Goal: Transaction & Acquisition: Purchase product/service

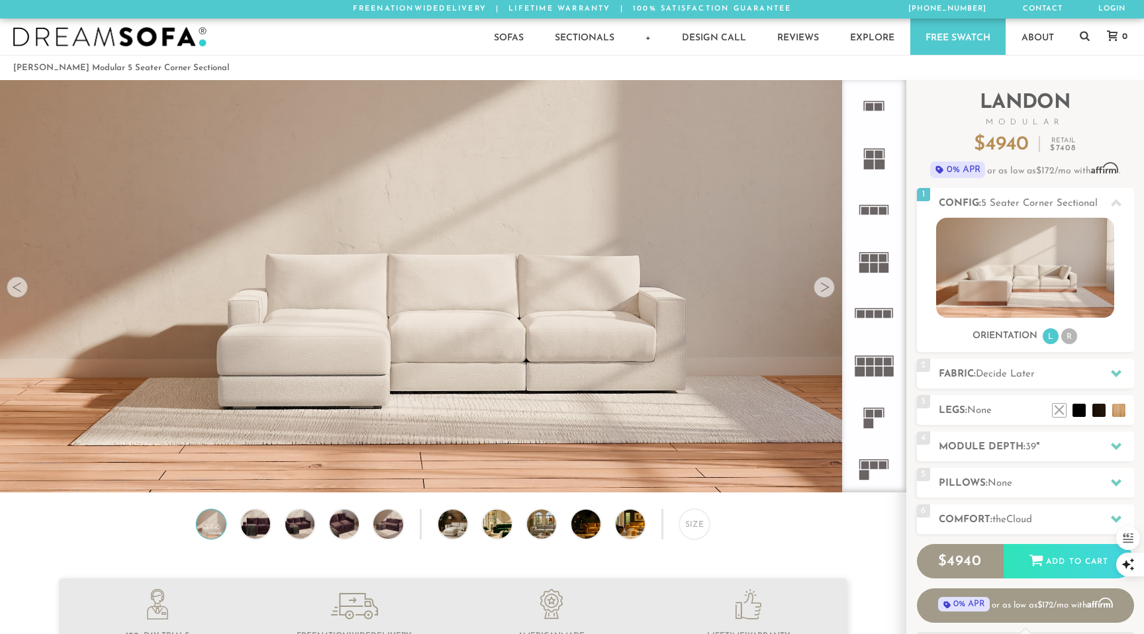
click at [872, 465] on rect at bounding box center [875, 465] width 8 height 8
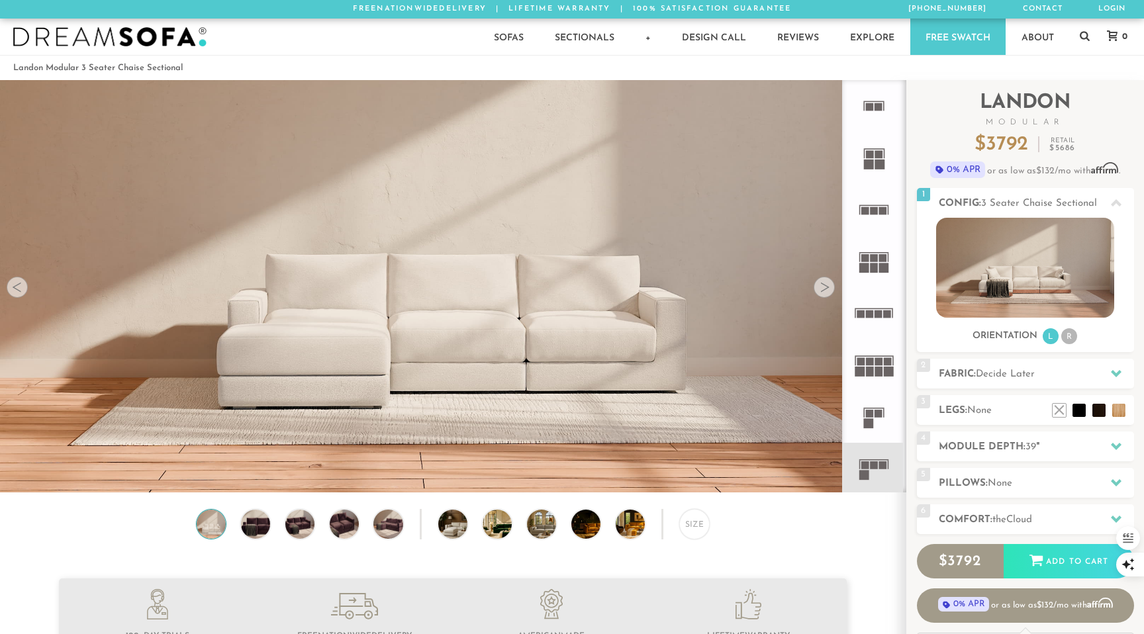
click at [869, 471] on rect at bounding box center [864, 476] width 10 height 10
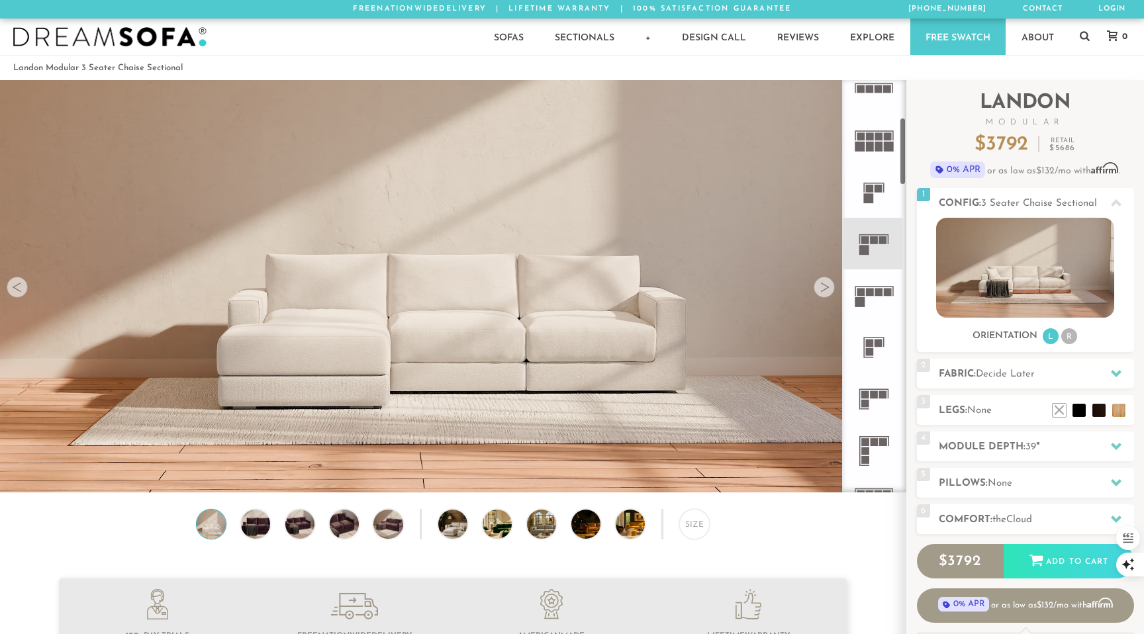
scroll to position [232, 0]
click at [869, 393] on icon at bounding box center [874, 392] width 52 height 52
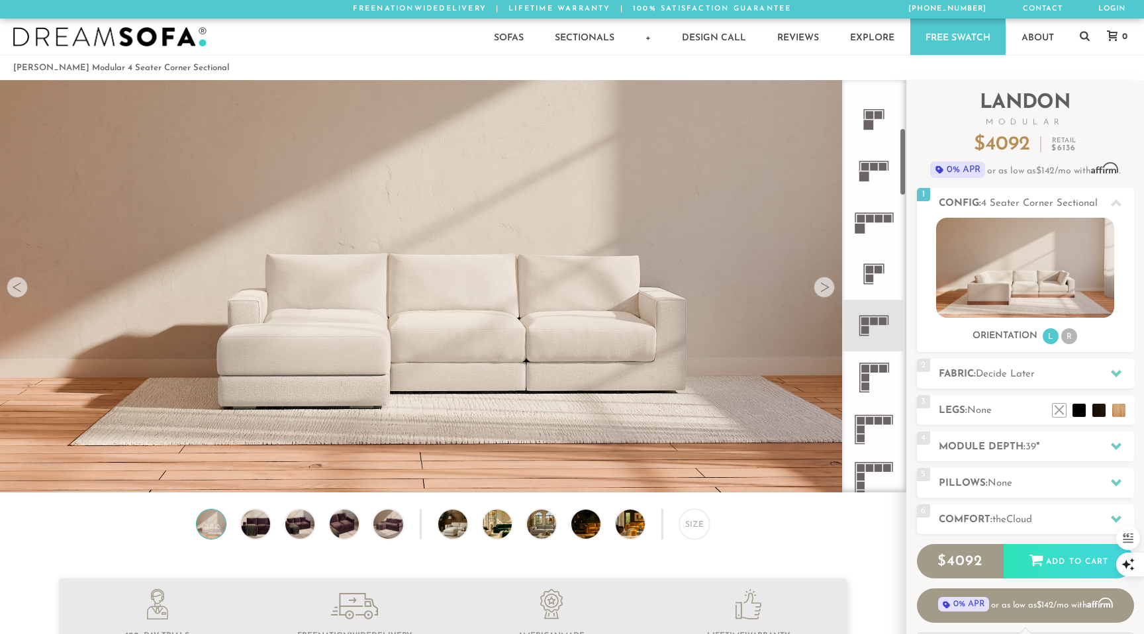
scroll to position [305, 0]
click at [869, 372] on rect at bounding box center [865, 372] width 8 height 8
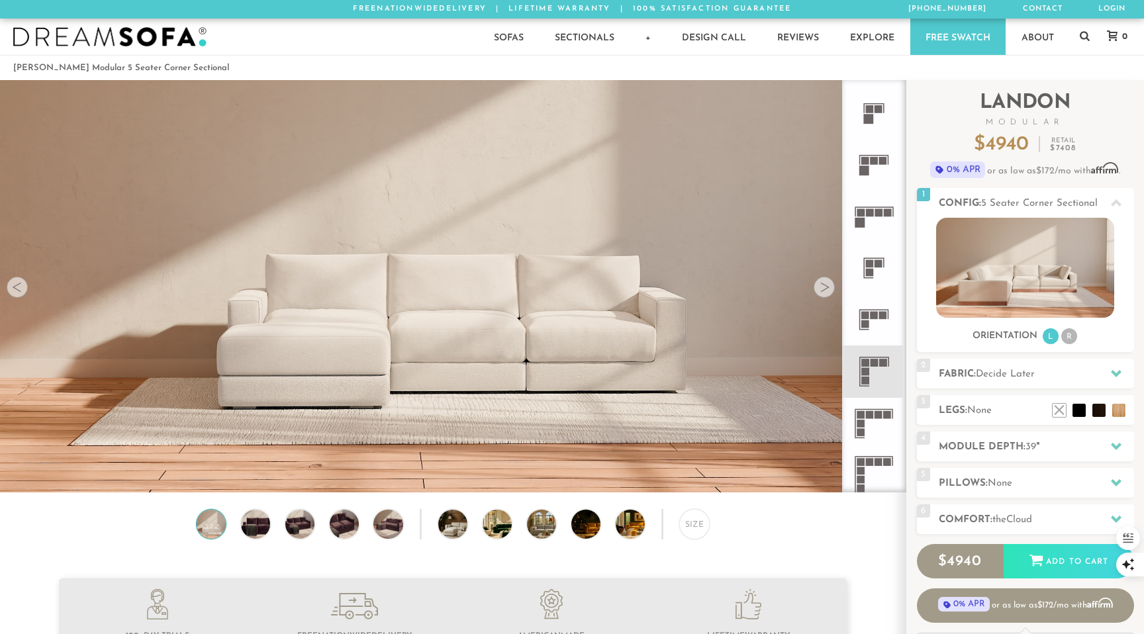
click at [871, 316] on rect at bounding box center [875, 316] width 8 height 8
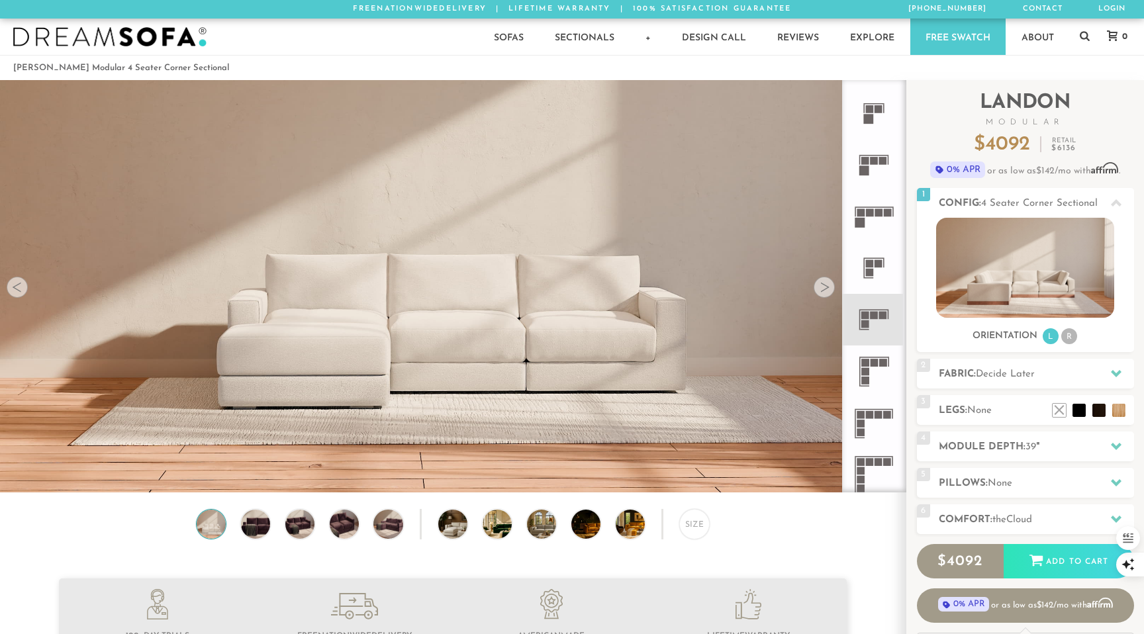
click at [867, 360] on rect at bounding box center [865, 363] width 8 height 8
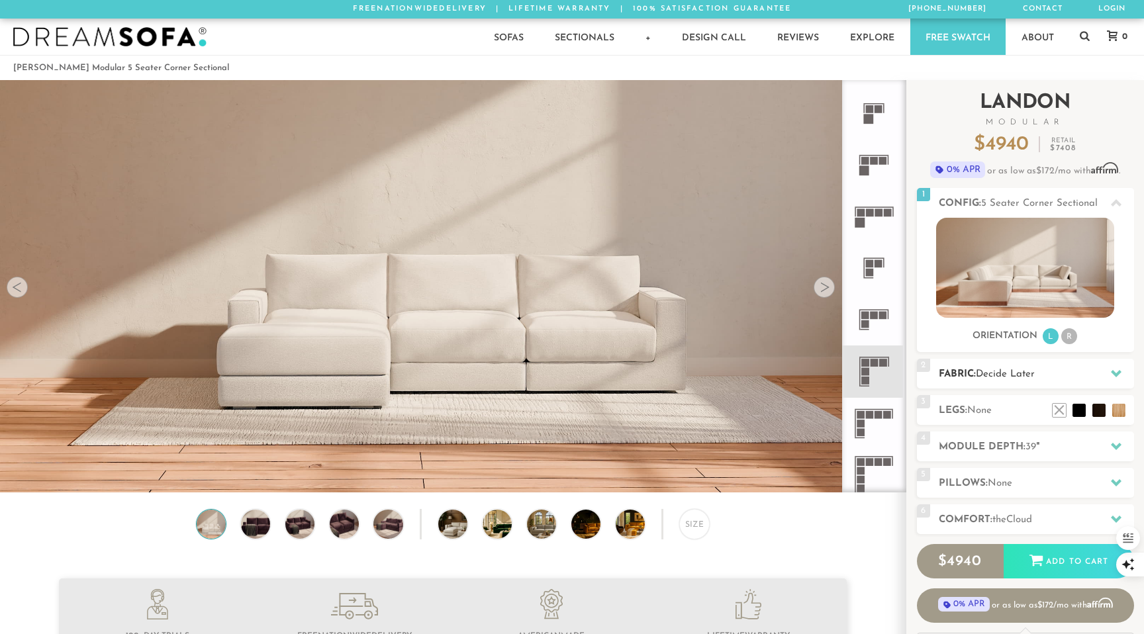
click at [1116, 376] on icon at bounding box center [1116, 373] width 11 height 7
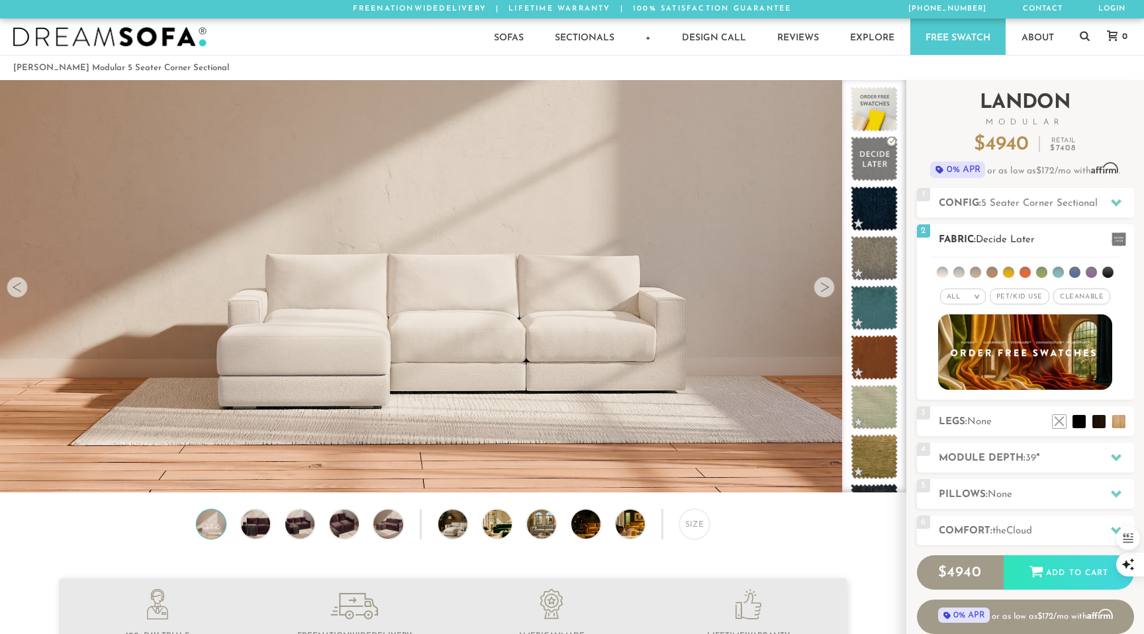
click at [992, 272] on li at bounding box center [991, 272] width 11 height 11
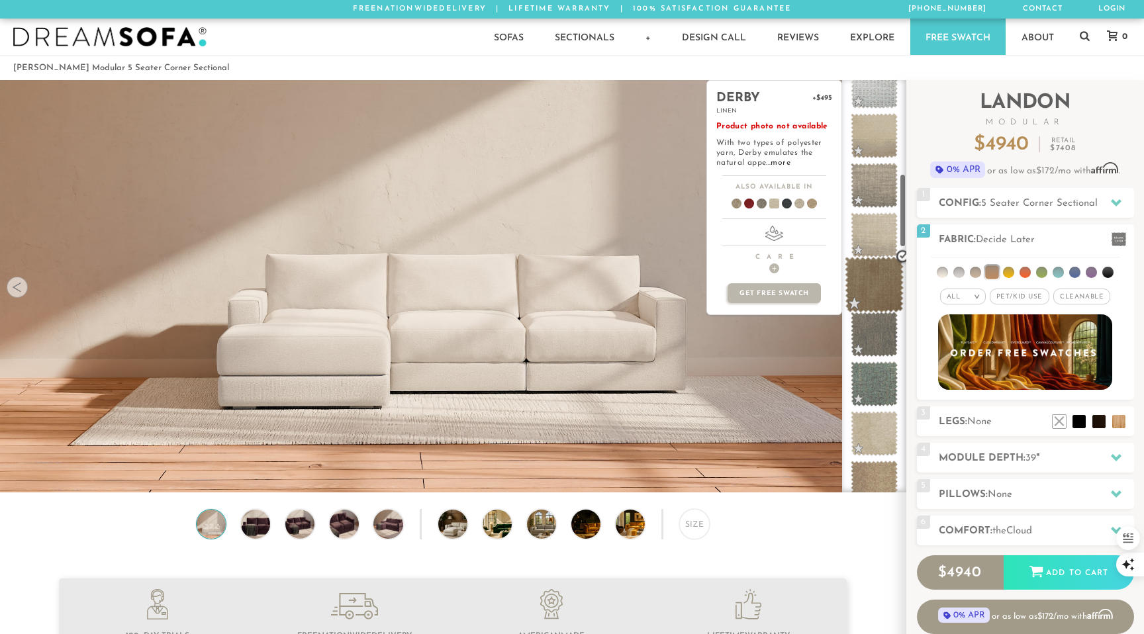
scroll to position [522, 0]
click at [873, 427] on span at bounding box center [874, 430] width 47 height 45
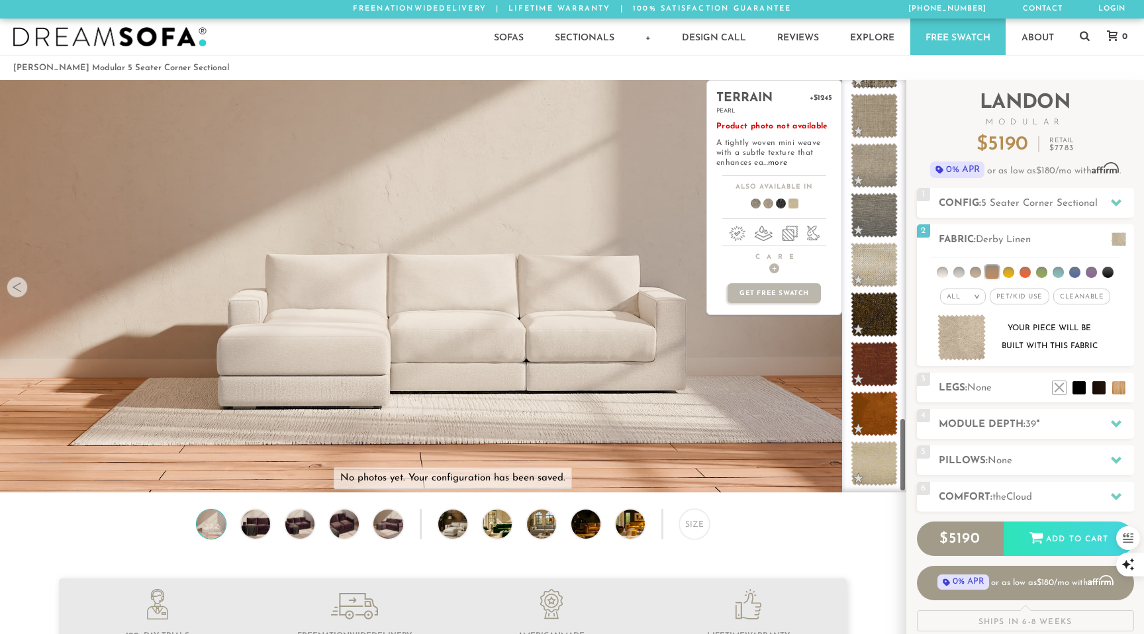
scroll to position [1874, 0]
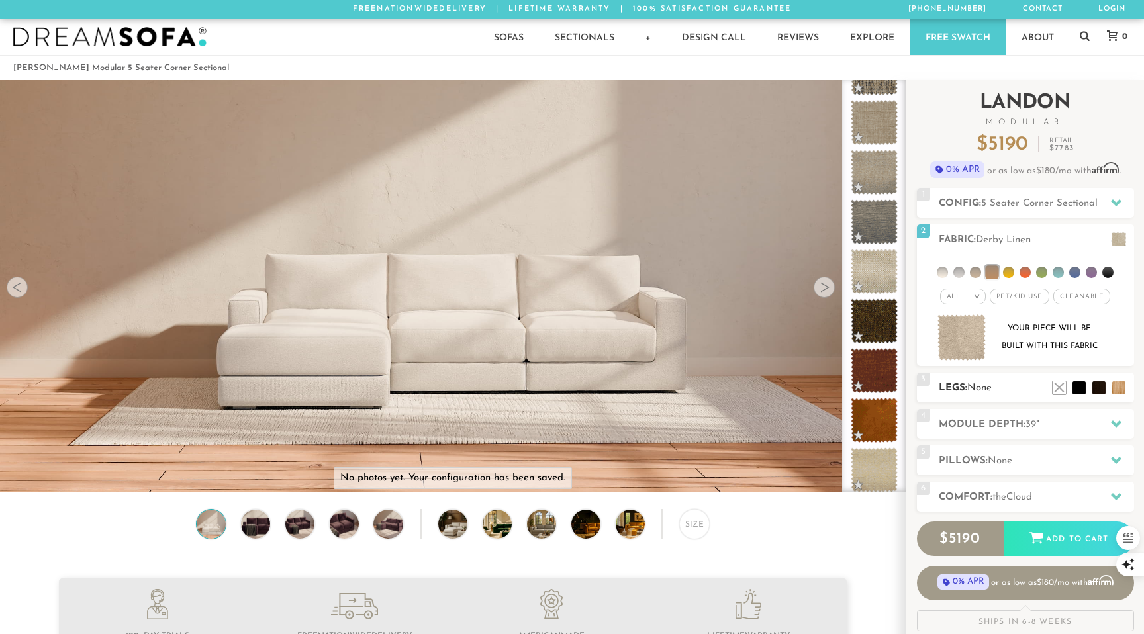
click at [1019, 393] on h2 "Legs: None" at bounding box center [1036, 388] width 195 height 15
click at [1108, 384] on li at bounding box center [1099, 368] width 53 height 53
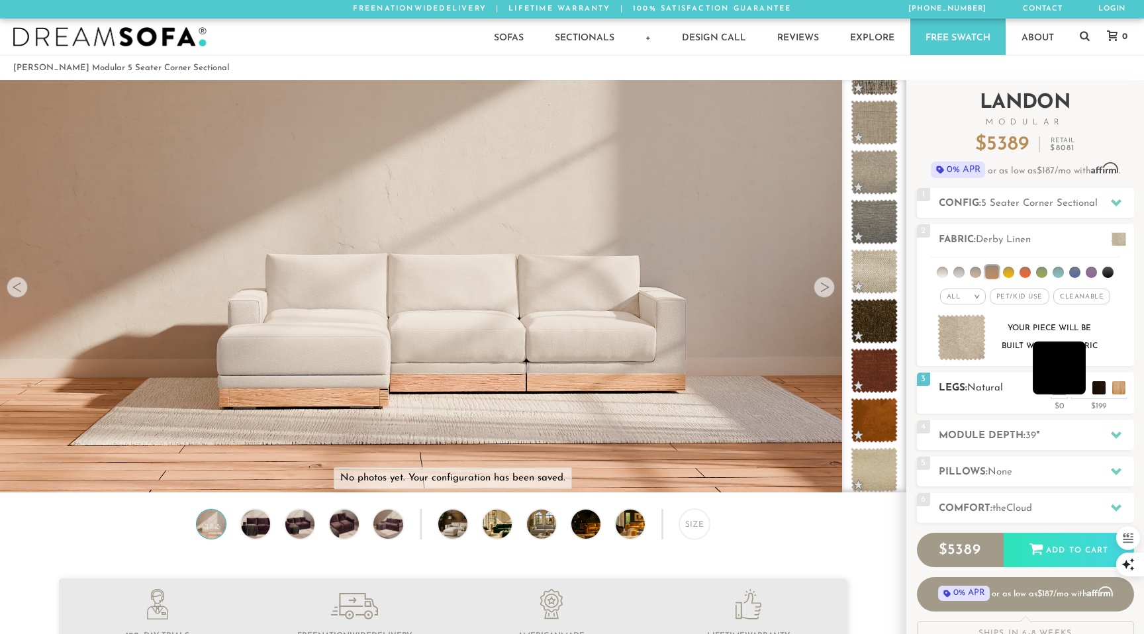
click at [1080, 391] on li at bounding box center [1059, 368] width 53 height 53
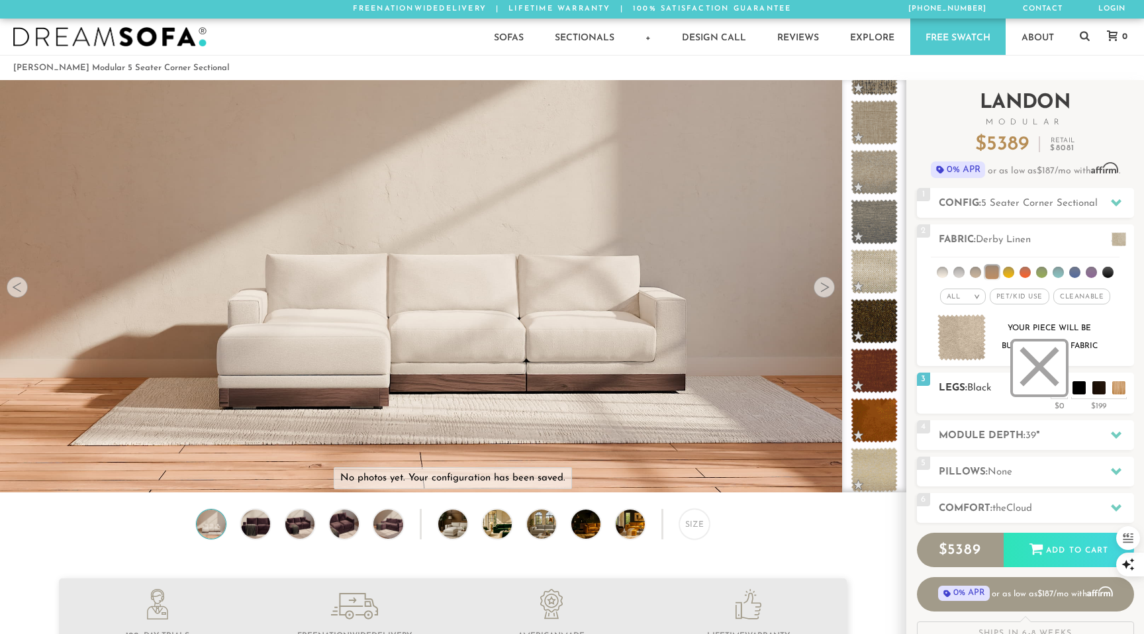
click at [1059, 395] on li at bounding box center [1039, 368] width 53 height 53
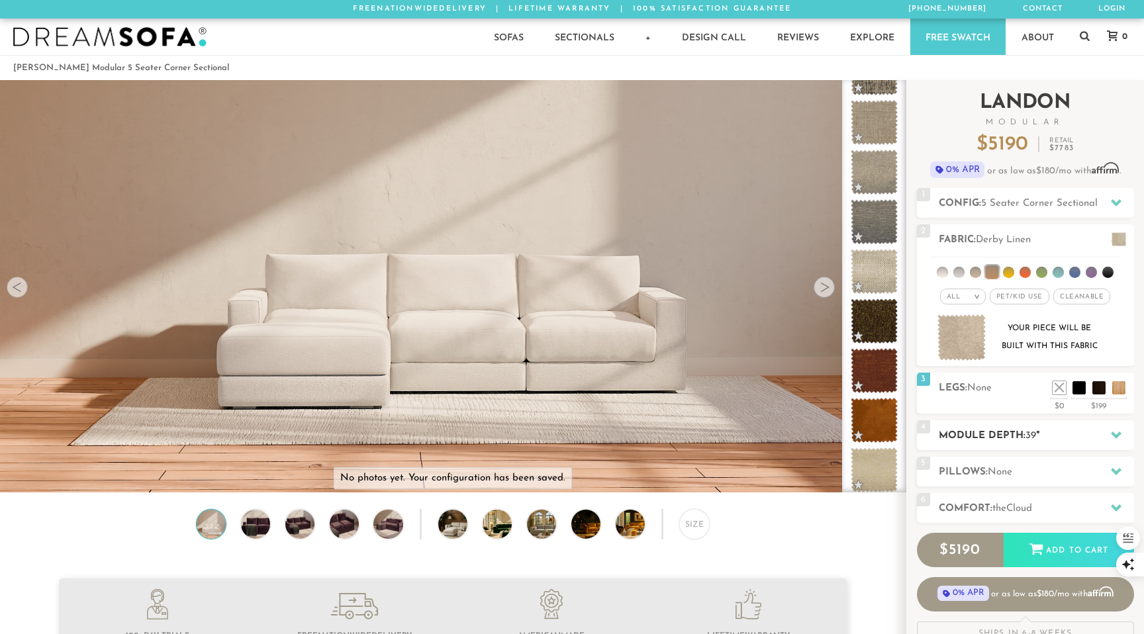
click at [1039, 437] on h2 "Module Depth: 39 "" at bounding box center [1036, 435] width 195 height 15
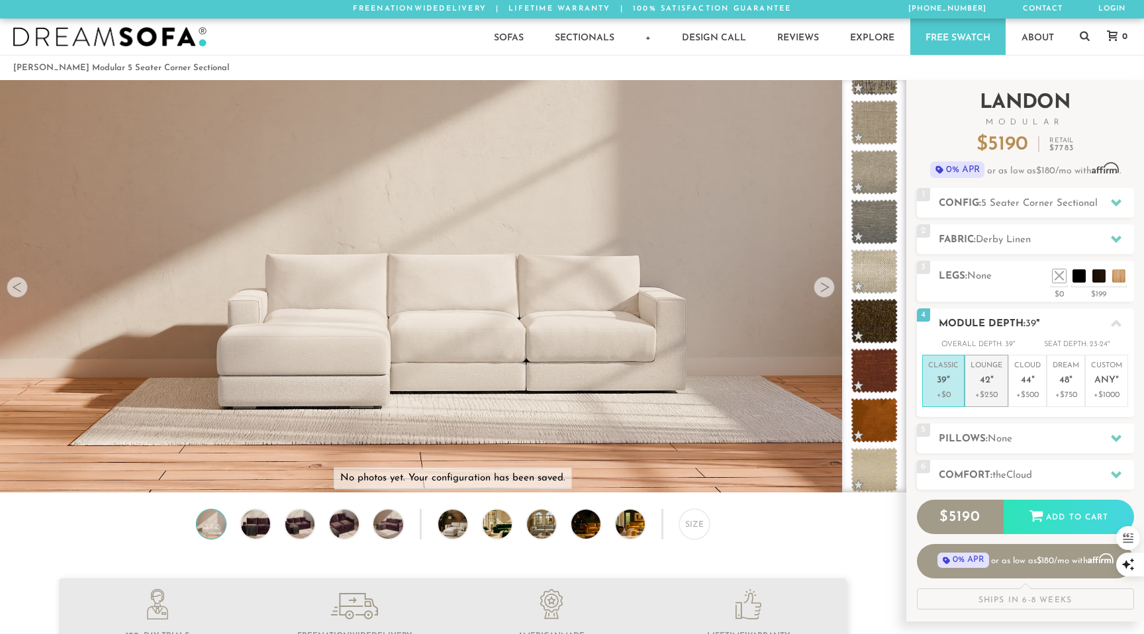
click at [990, 393] on p "+$250" at bounding box center [987, 395] width 32 height 12
click at [1032, 440] on h2 "Pillows: None" at bounding box center [1036, 439] width 195 height 15
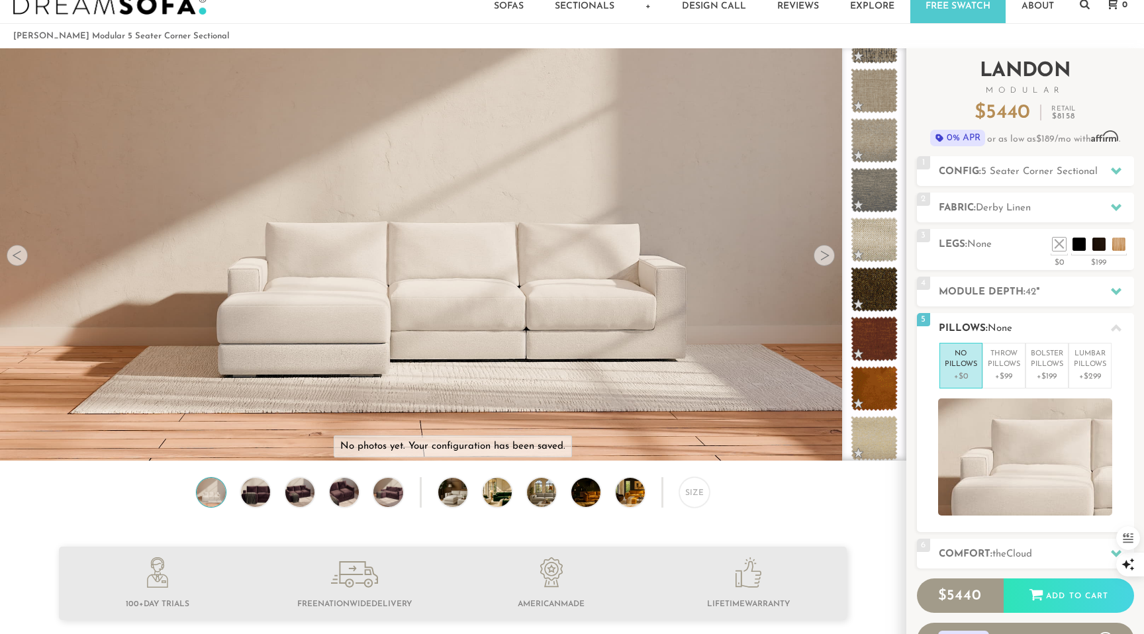
scroll to position [38, 0]
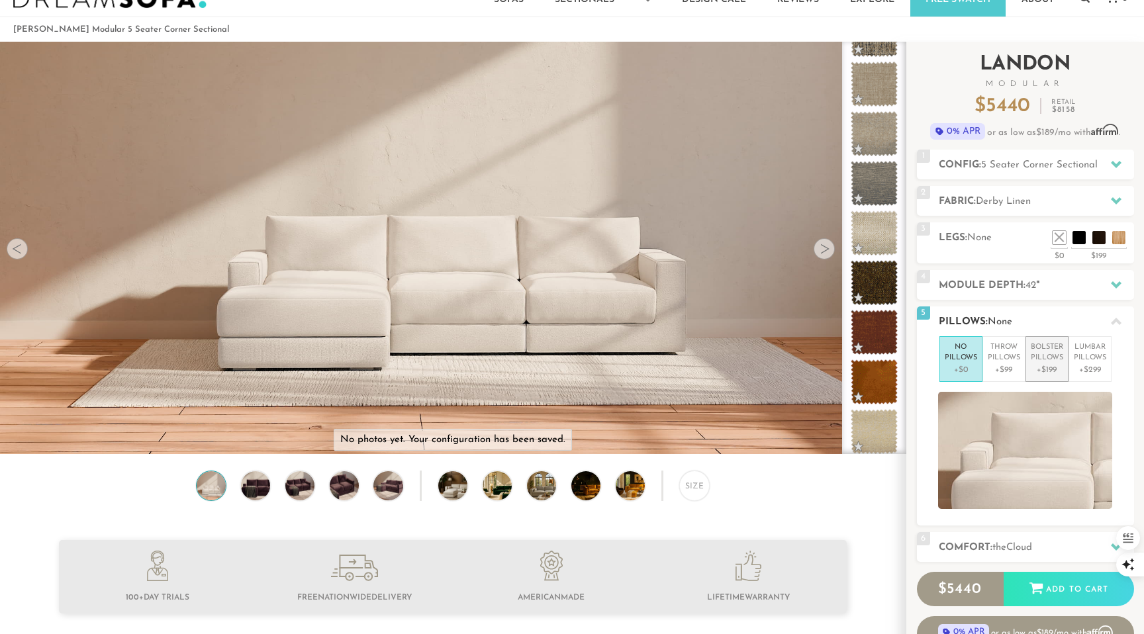
click at [1043, 373] on p "+$199" at bounding box center [1047, 370] width 32 height 12
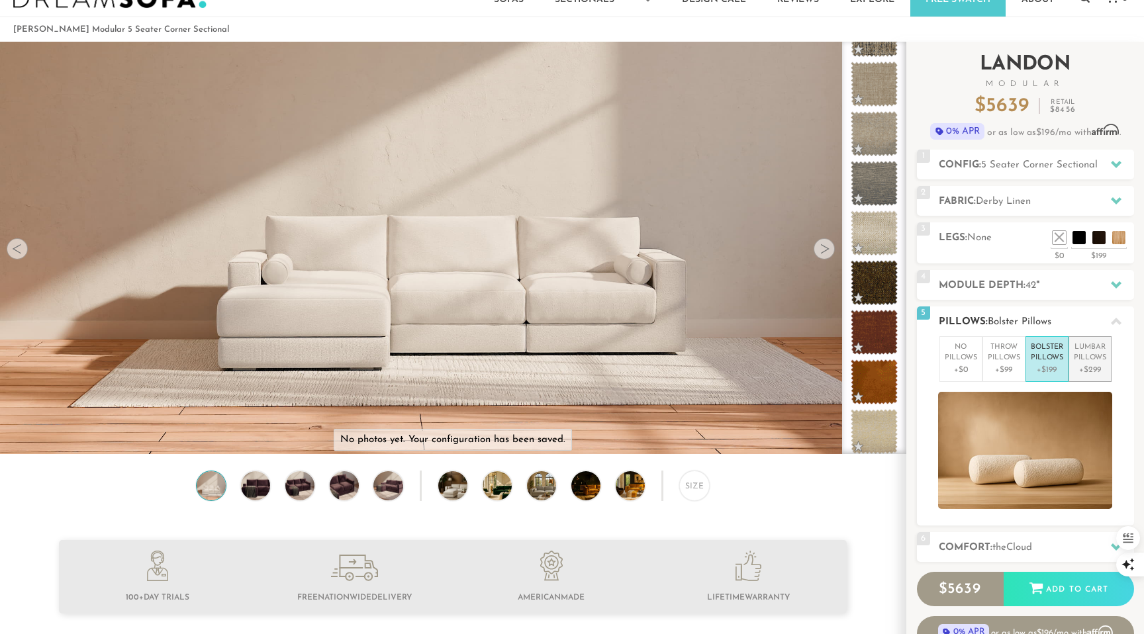
click at [1081, 364] on p "+$299" at bounding box center [1090, 370] width 32 height 12
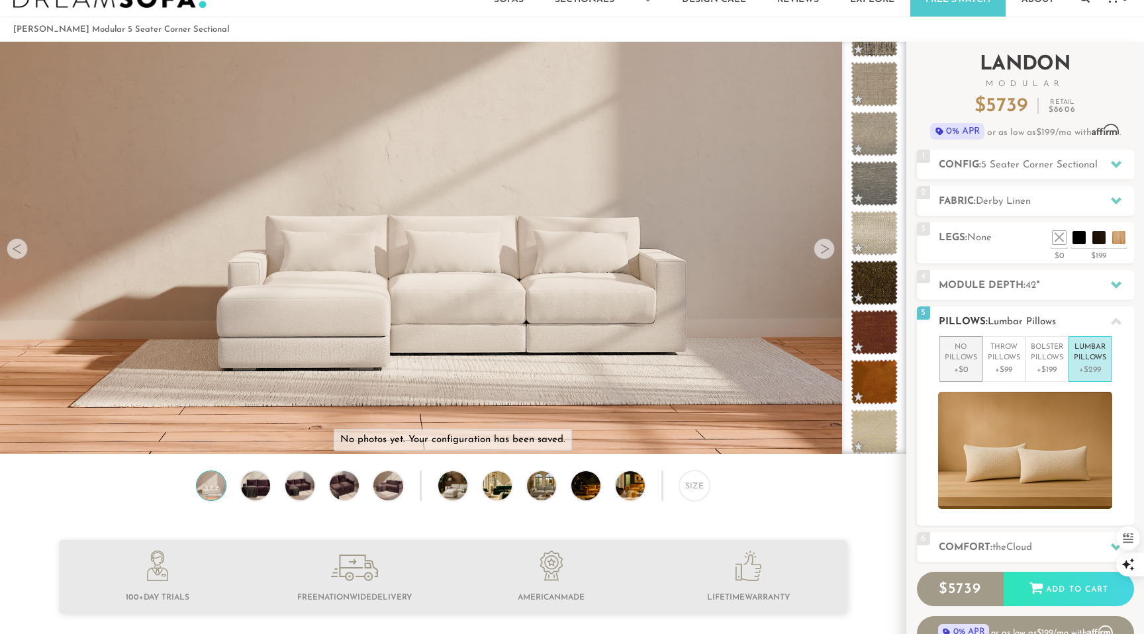
click at [961, 369] on p "+$0" at bounding box center [961, 370] width 32 height 12
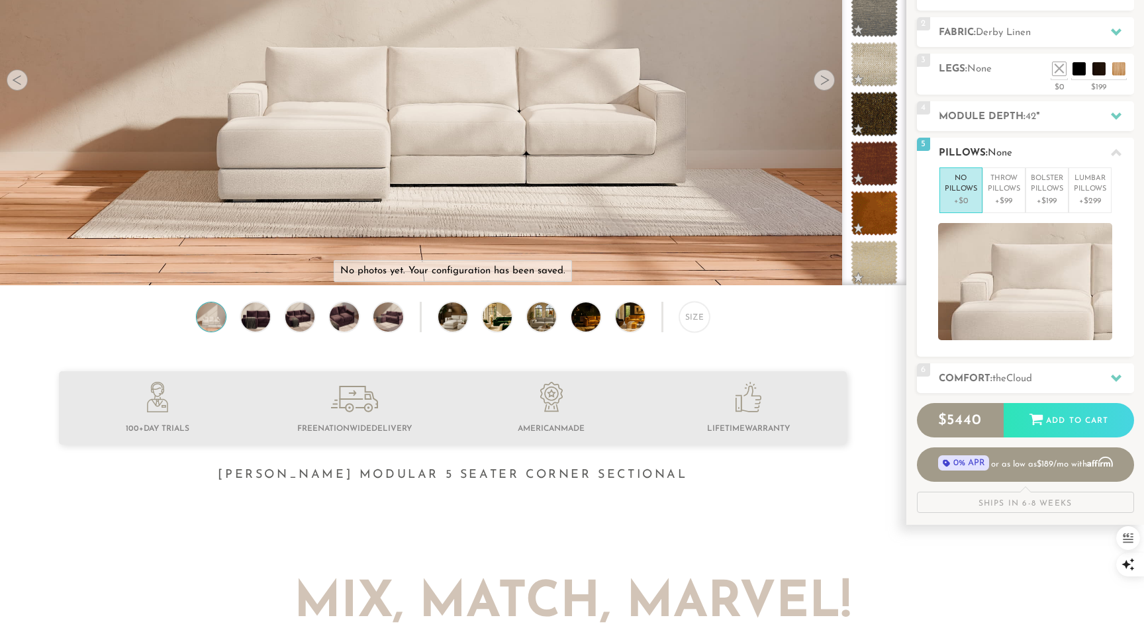
scroll to position [209, 0]
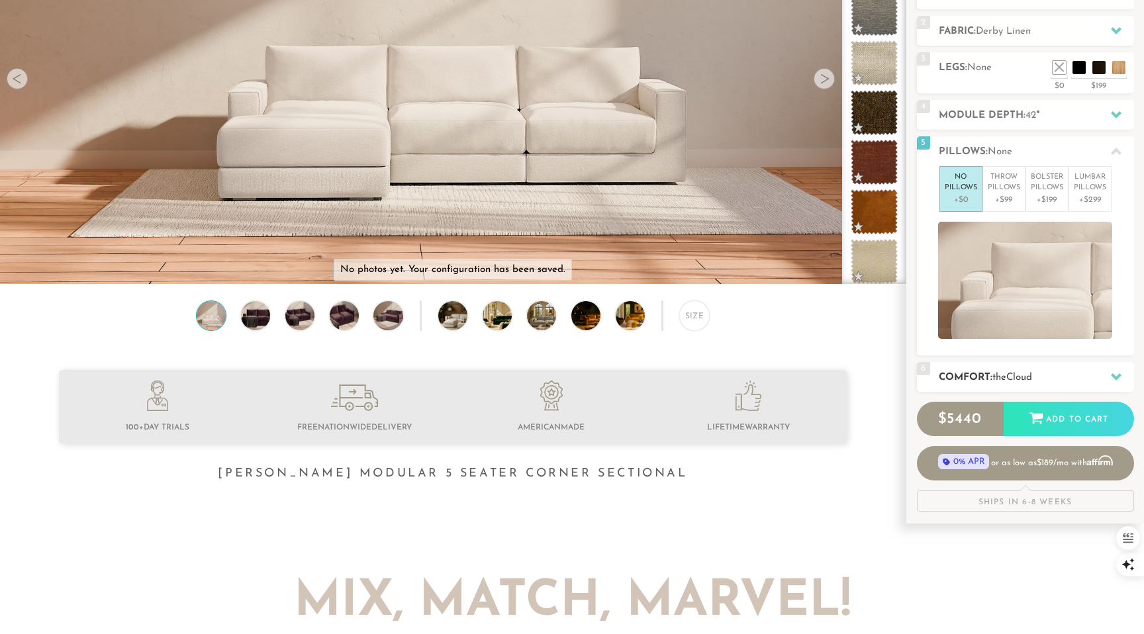
click at [1014, 379] on span "Cloud" at bounding box center [1019, 378] width 26 height 10
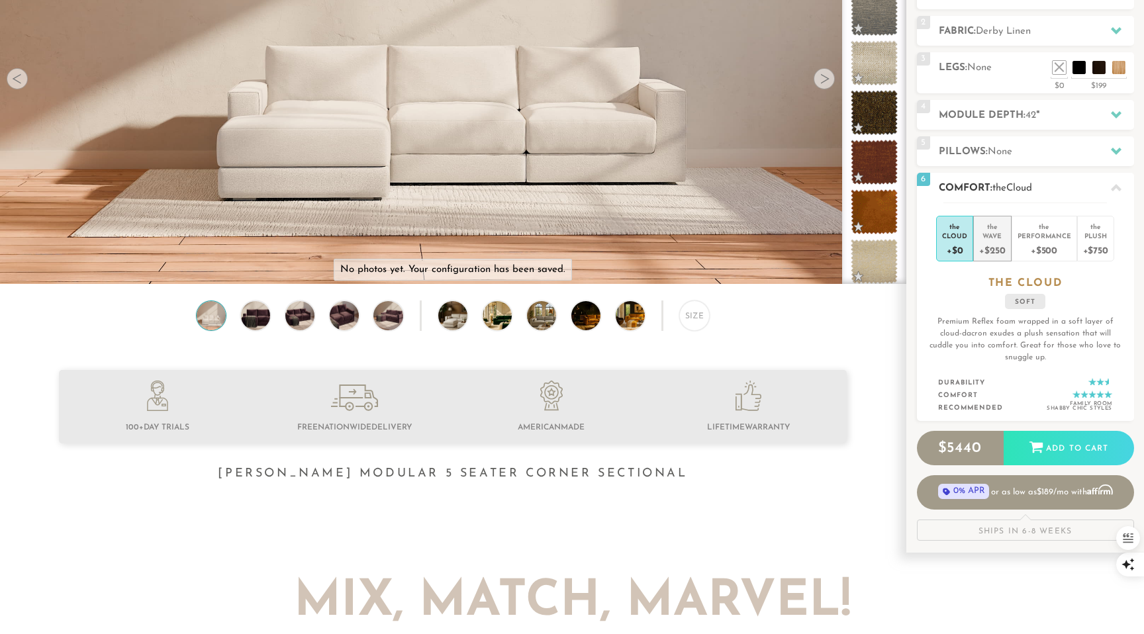
click at [992, 249] on div "+$250" at bounding box center [992, 249] width 26 height 19
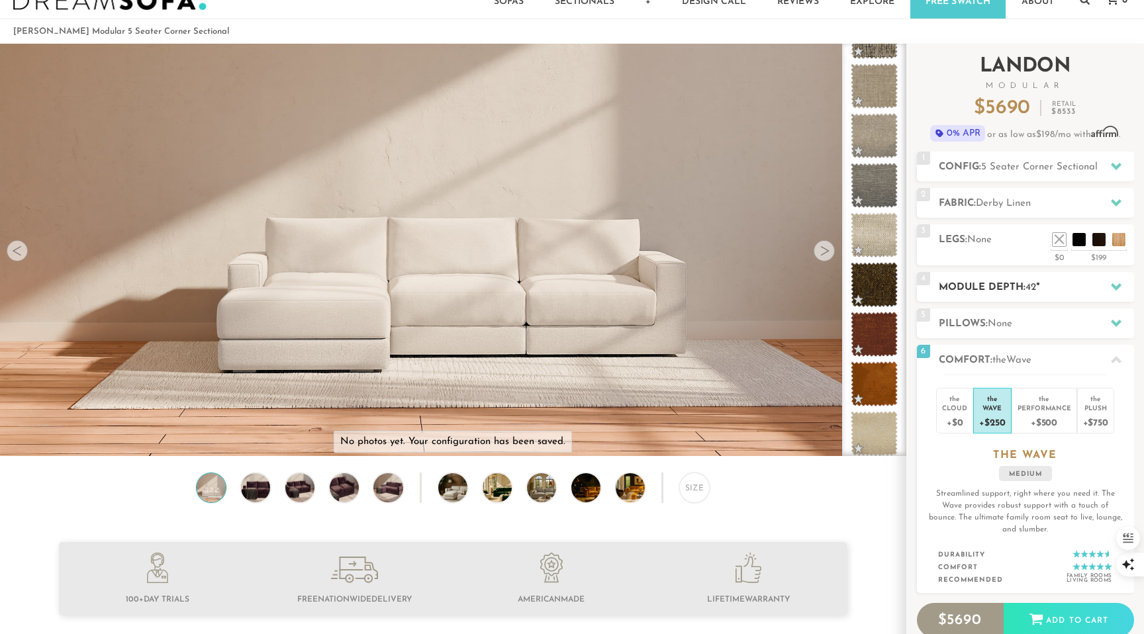
scroll to position [44, 0]
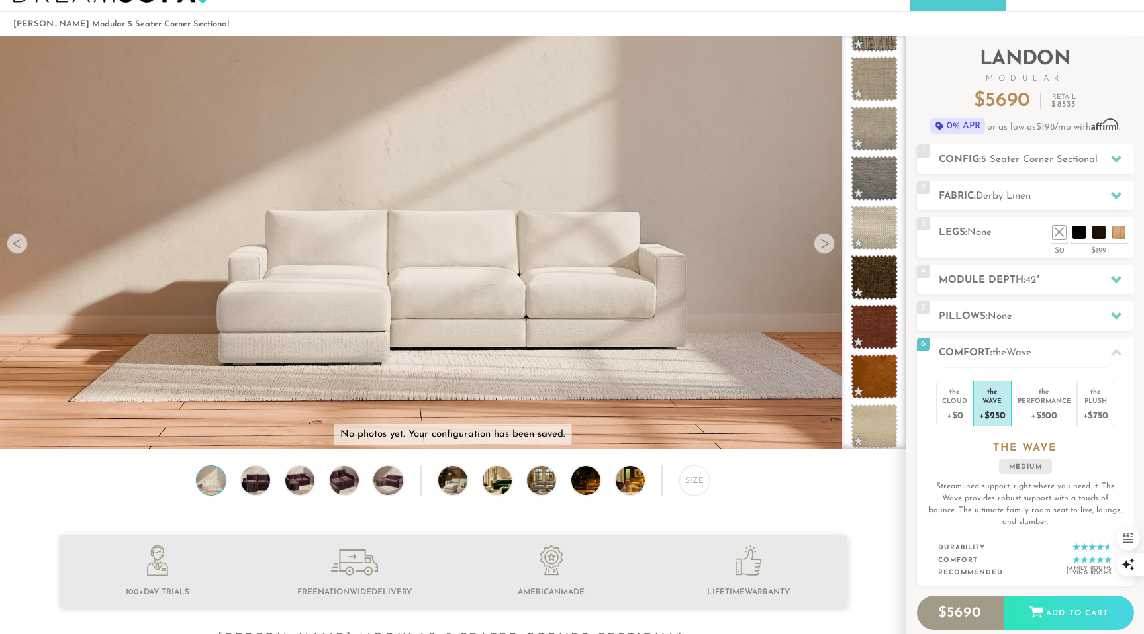
click at [820, 245] on div at bounding box center [824, 243] width 21 height 21
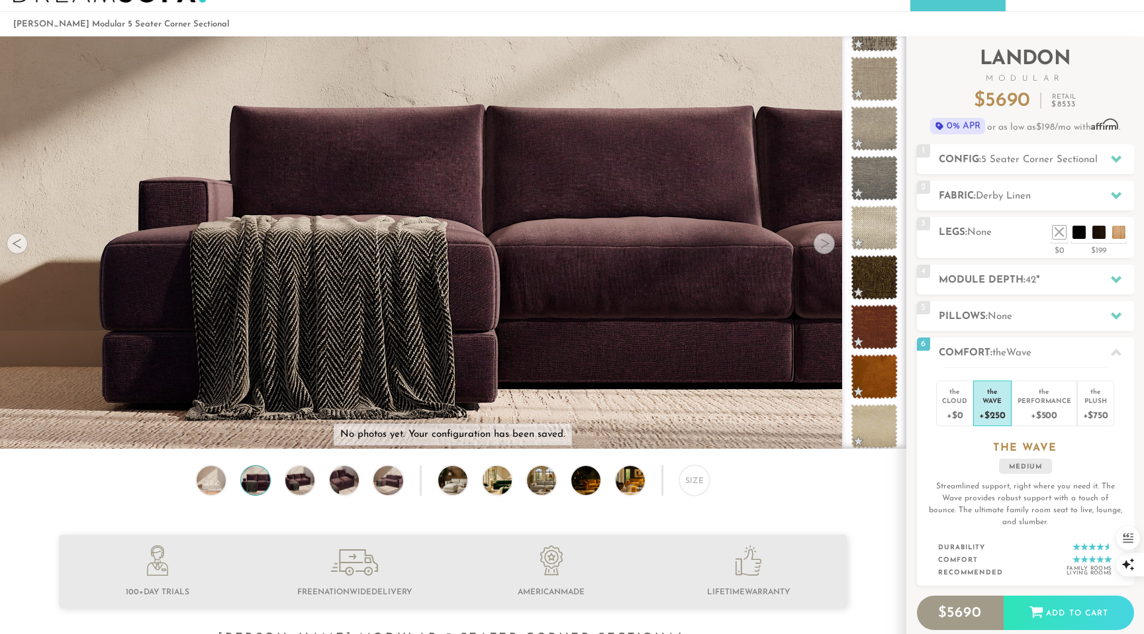
click at [820, 245] on div at bounding box center [824, 243] width 21 height 21
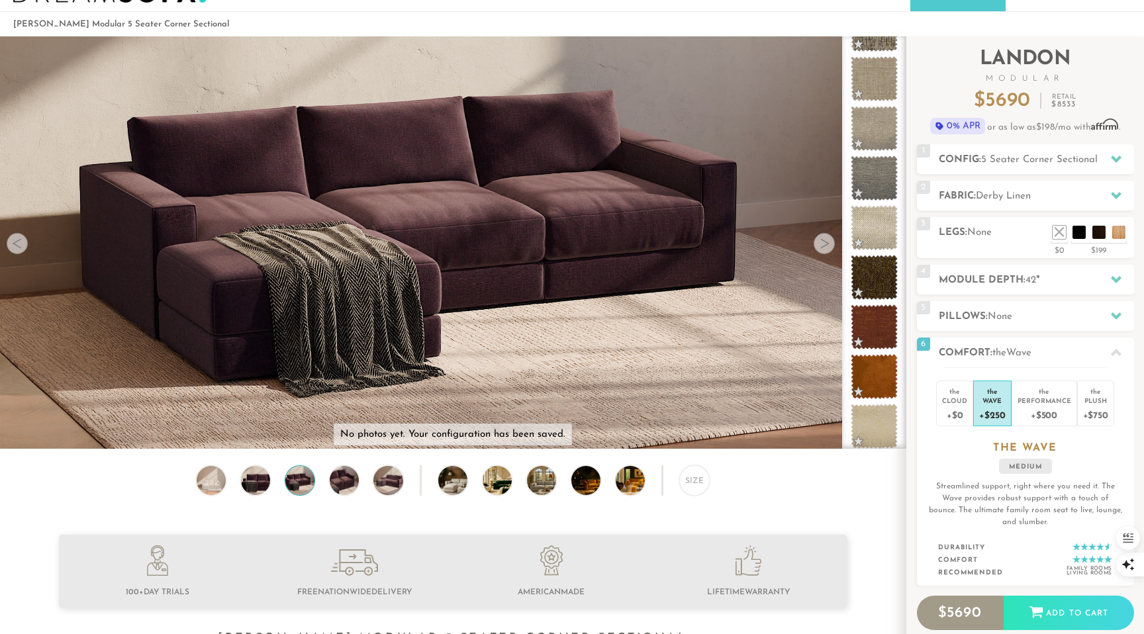
click at [820, 245] on div at bounding box center [824, 243] width 21 height 21
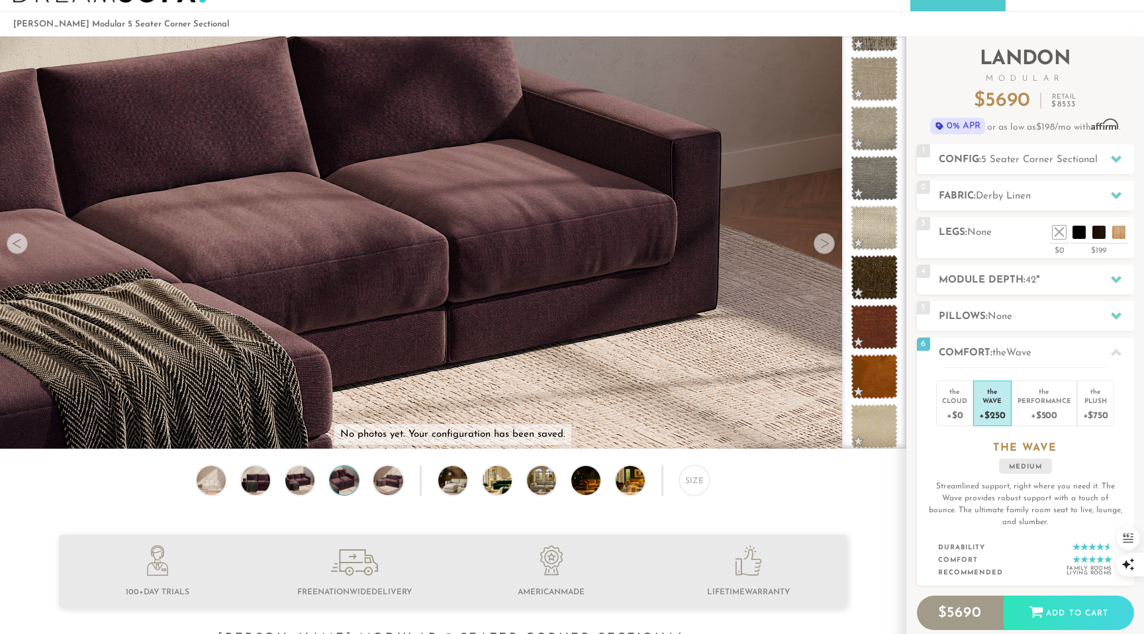
click at [820, 245] on div at bounding box center [824, 243] width 21 height 21
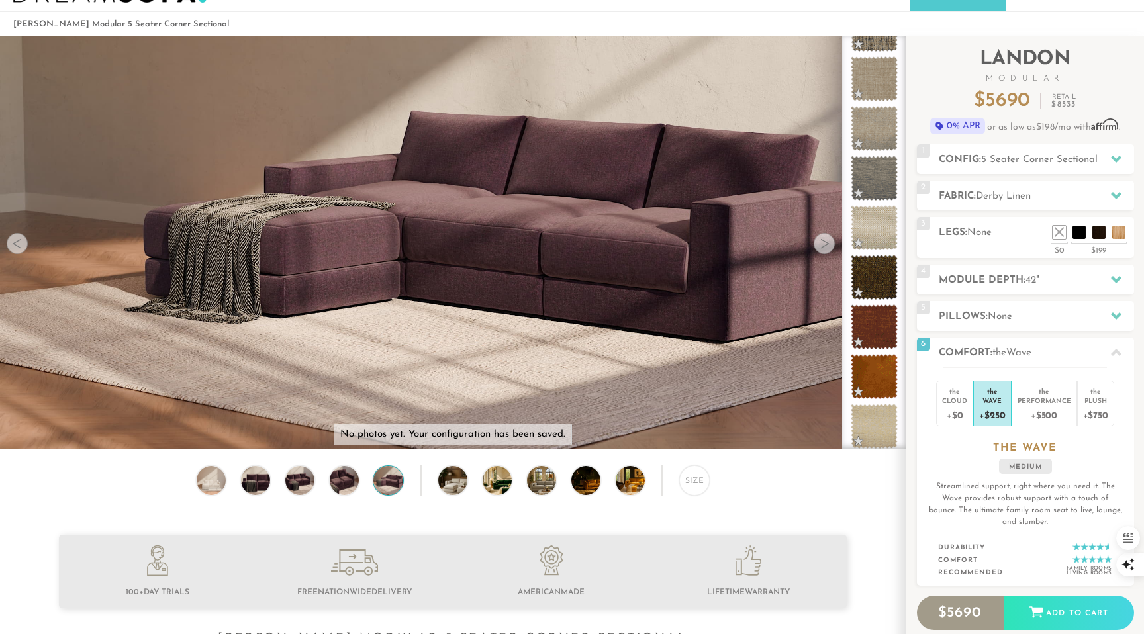
click at [820, 245] on div at bounding box center [824, 243] width 21 height 21
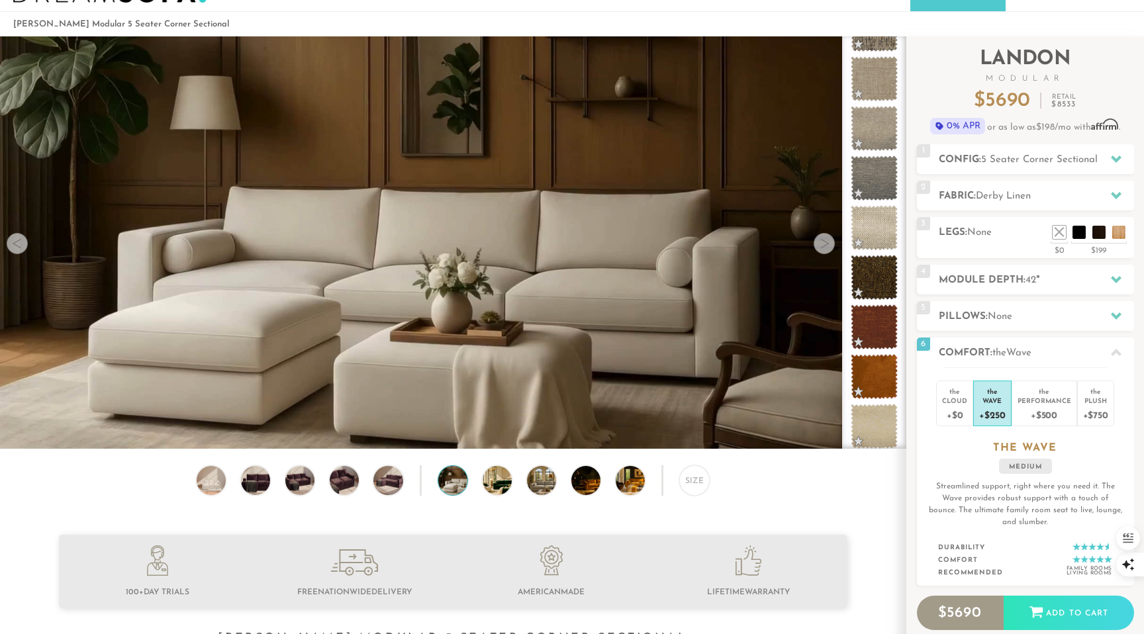
click at [820, 245] on div at bounding box center [824, 243] width 21 height 21
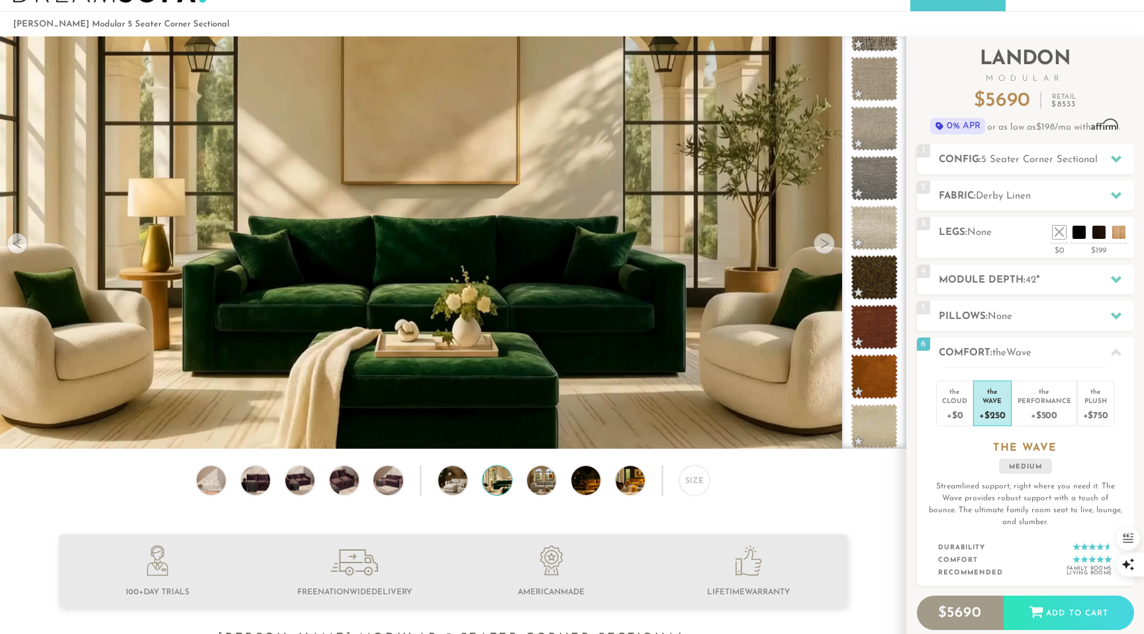
click at [820, 245] on div at bounding box center [824, 243] width 21 height 21
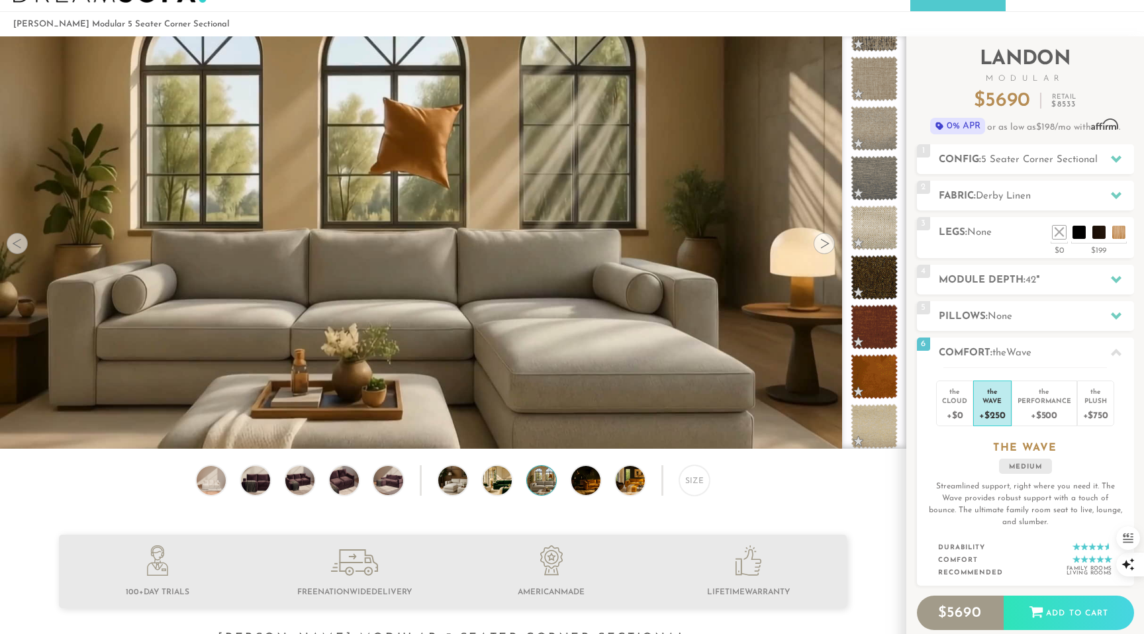
click at [820, 245] on div at bounding box center [824, 243] width 21 height 21
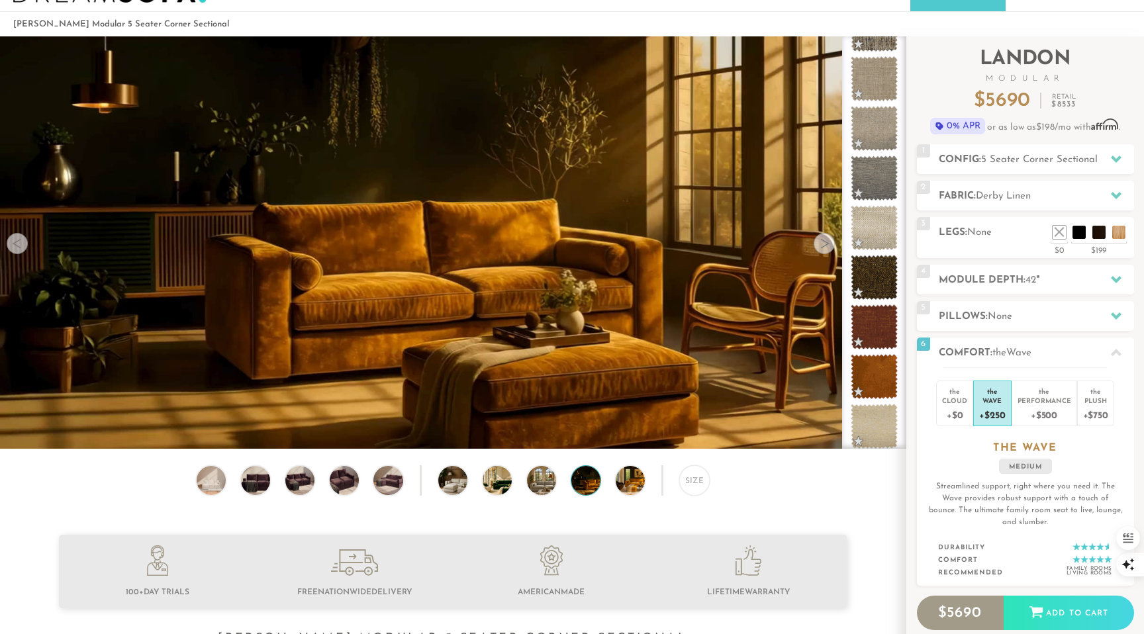
click at [820, 245] on div at bounding box center [824, 243] width 21 height 21
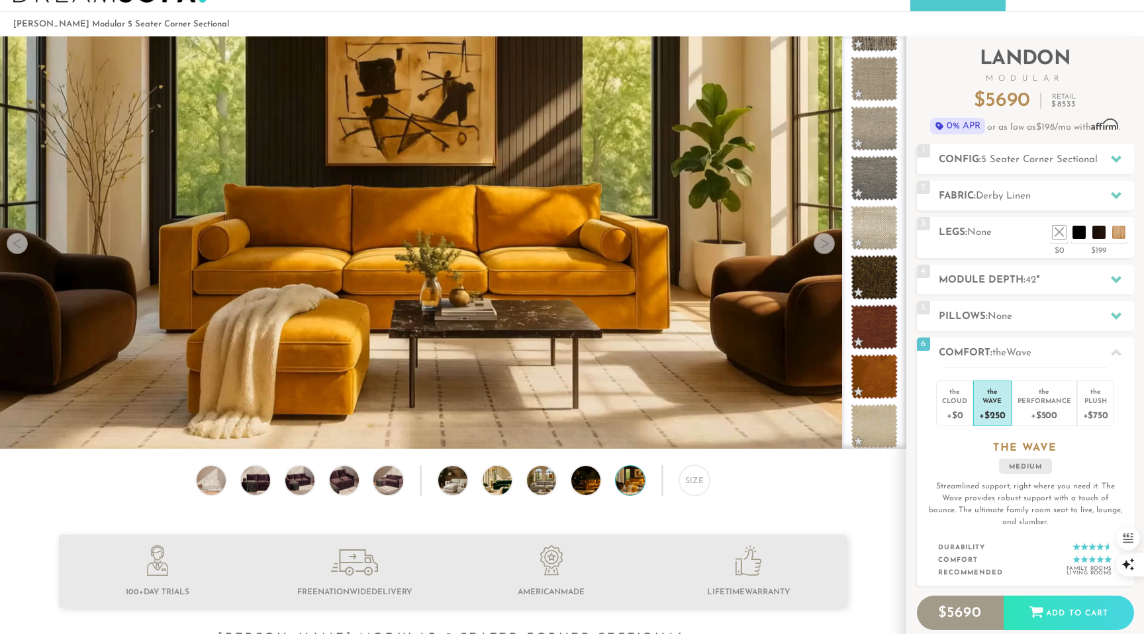
click at [820, 245] on div at bounding box center [824, 243] width 21 height 21
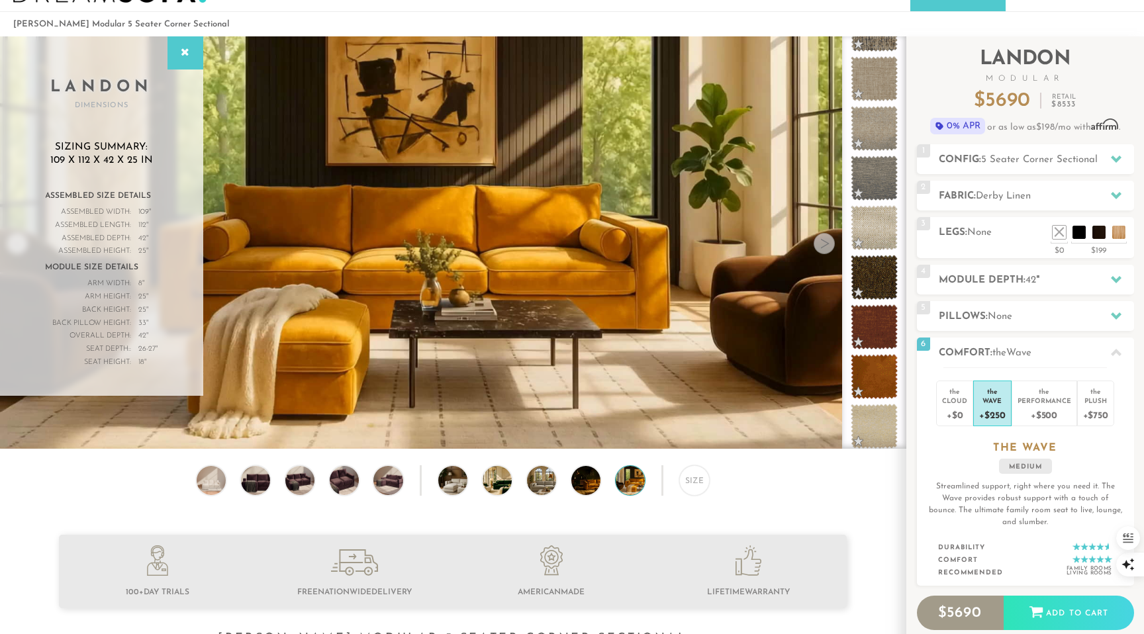
click at [820, 245] on div at bounding box center [824, 243] width 21 height 21
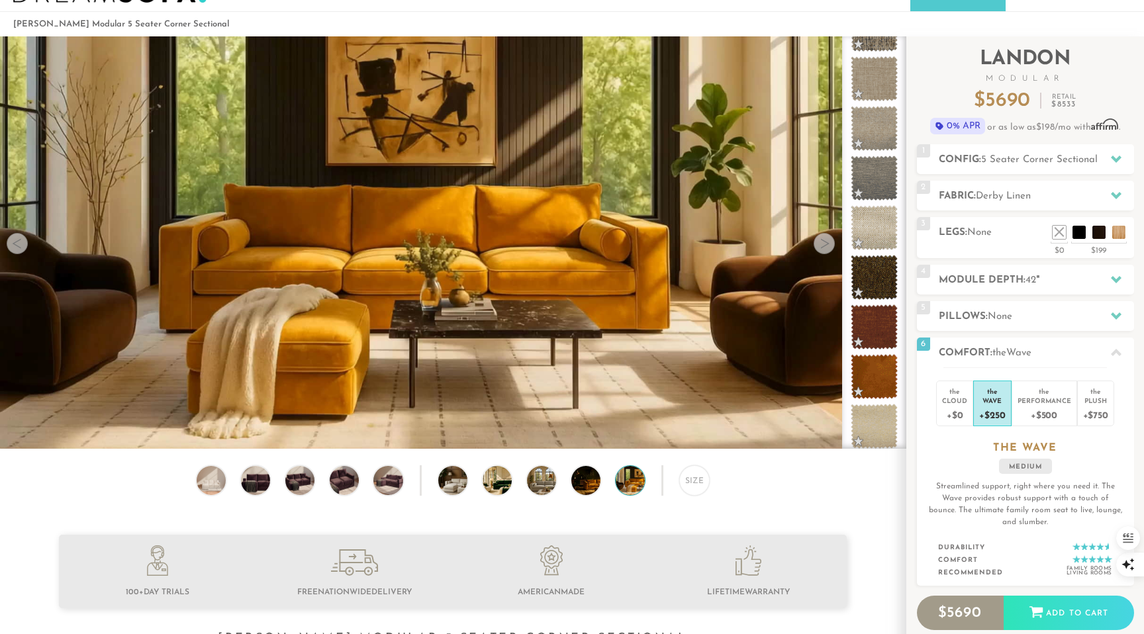
click at [821, 248] on div at bounding box center [824, 243] width 21 height 21
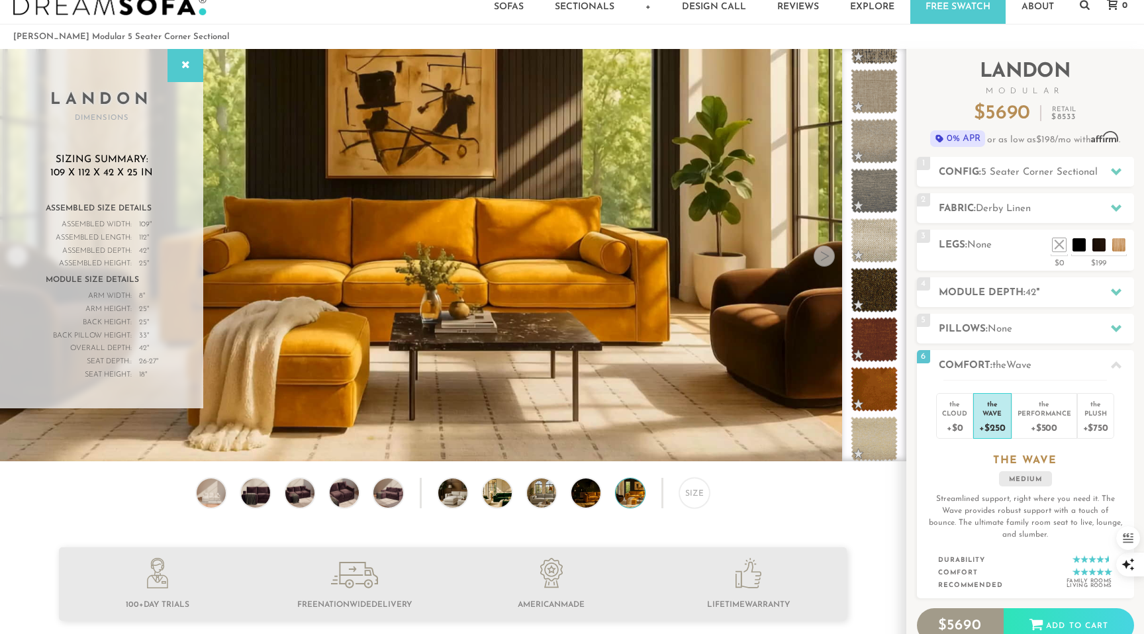
scroll to position [0, 0]
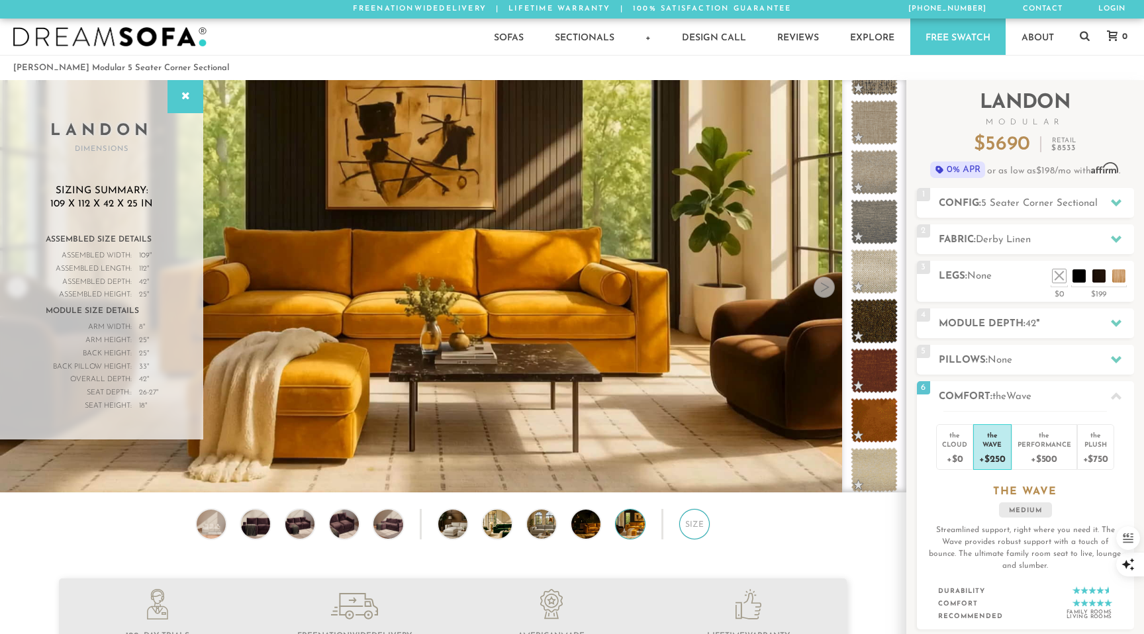
click at [697, 526] on div "Size" at bounding box center [694, 524] width 30 height 30
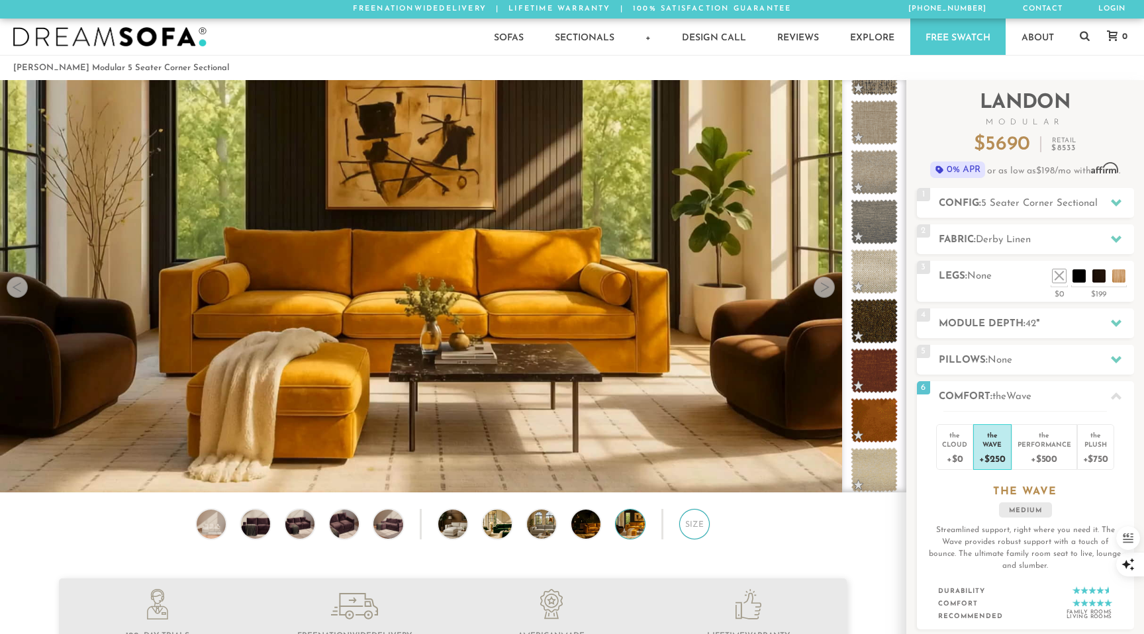
click at [697, 529] on div "Size" at bounding box center [694, 524] width 30 height 30
